Goal: Navigation & Orientation: Find specific page/section

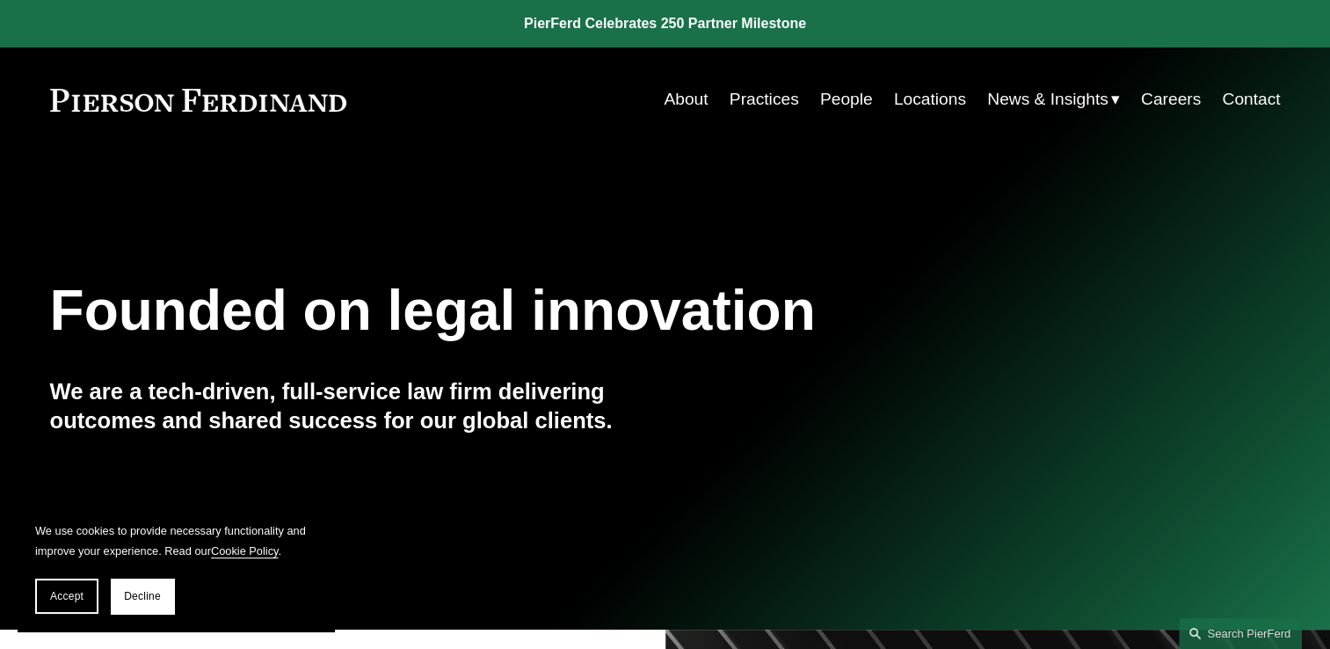
click at [762, 101] on link "Practices" at bounding box center [764, 99] width 69 height 33
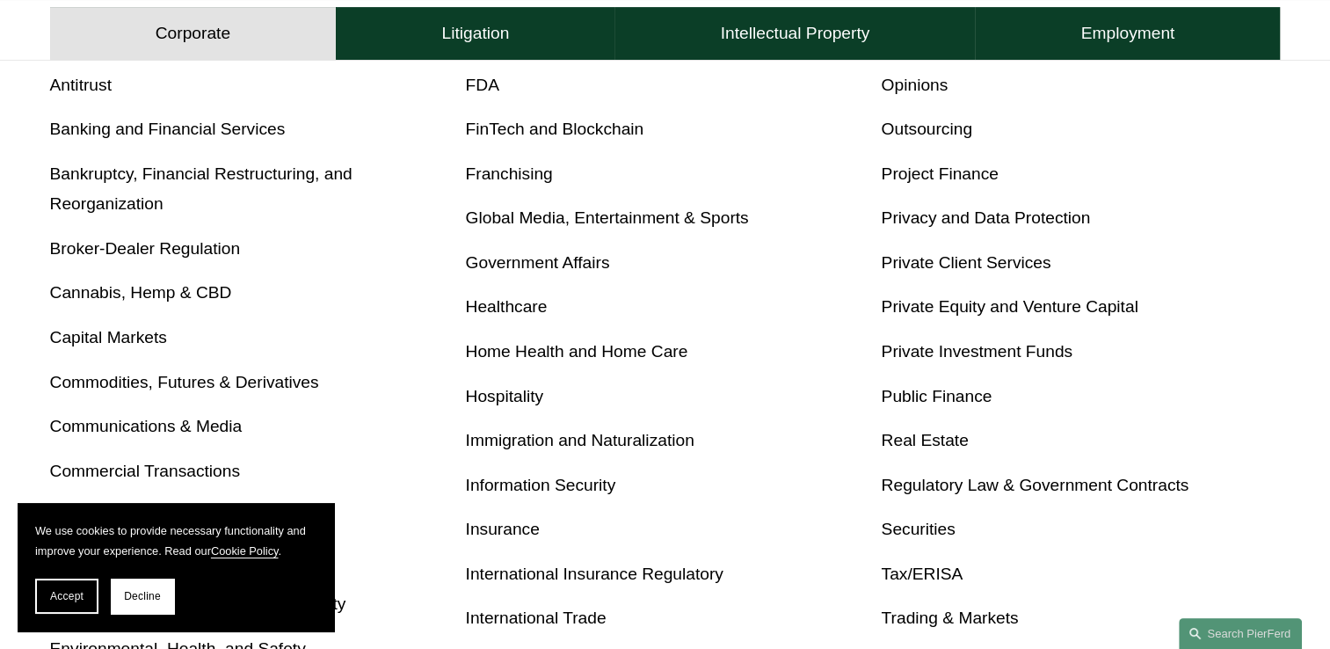
scroll to position [703, 0]
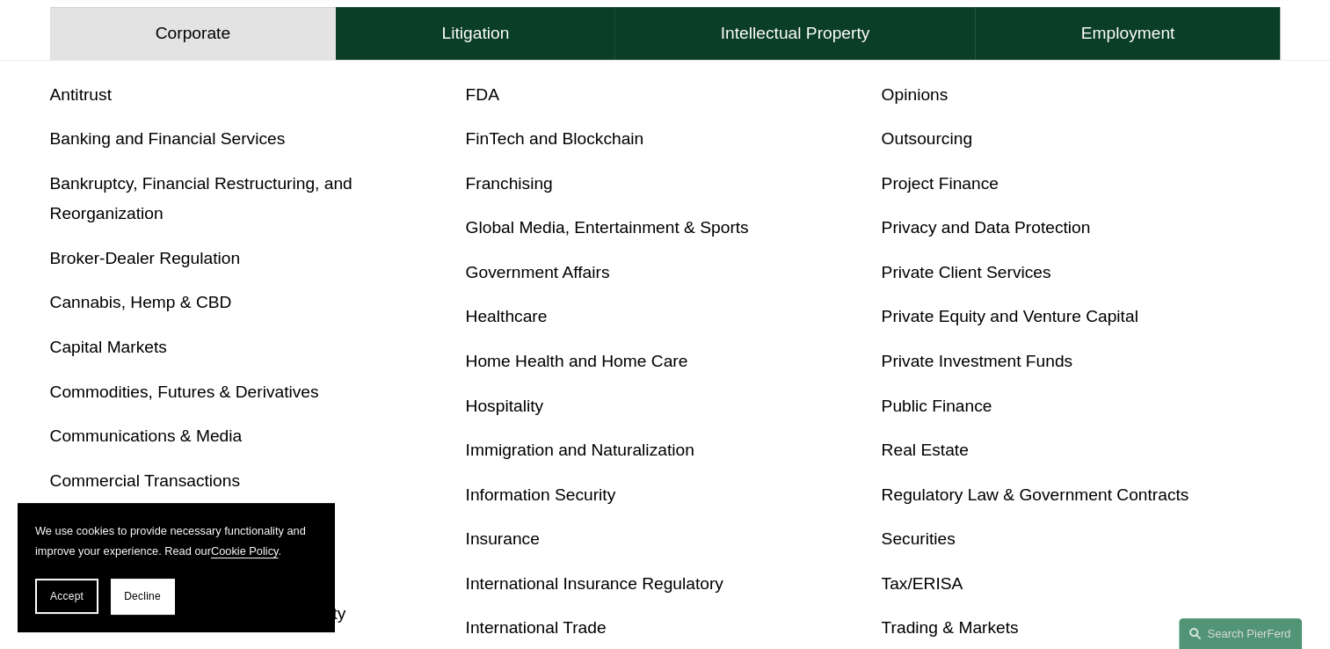
click at [938, 277] on link "Private Client Services" at bounding box center [966, 272] width 170 height 18
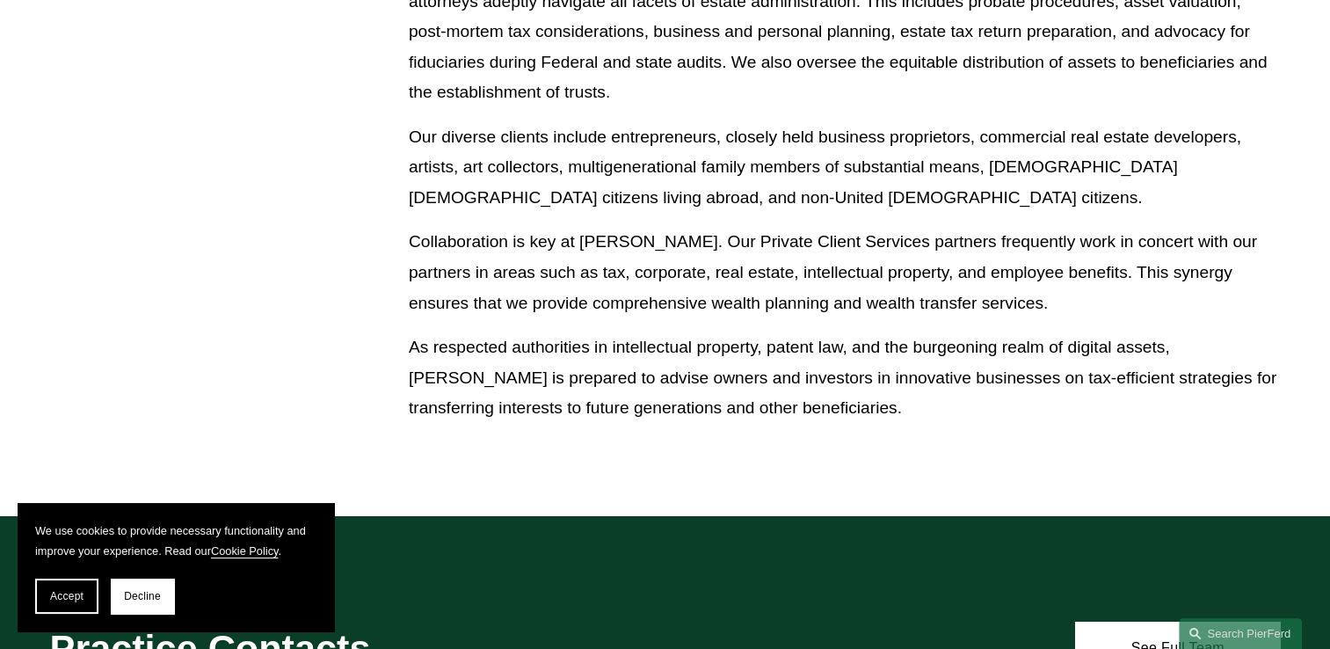
scroll to position [528, 0]
